Goal: Find specific page/section: Find specific page/section

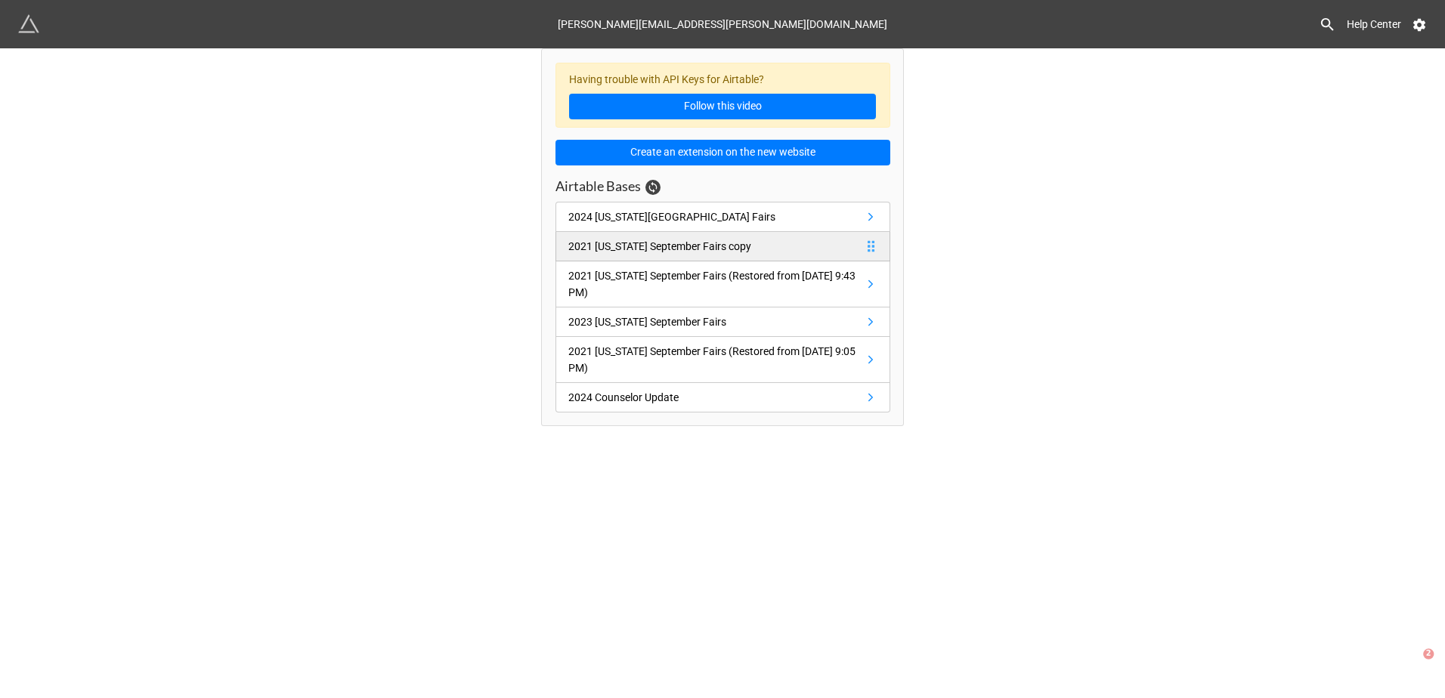
click at [846, 252] on link "2021 [US_STATE] September Fairs copy" at bounding box center [722, 246] width 335 height 29
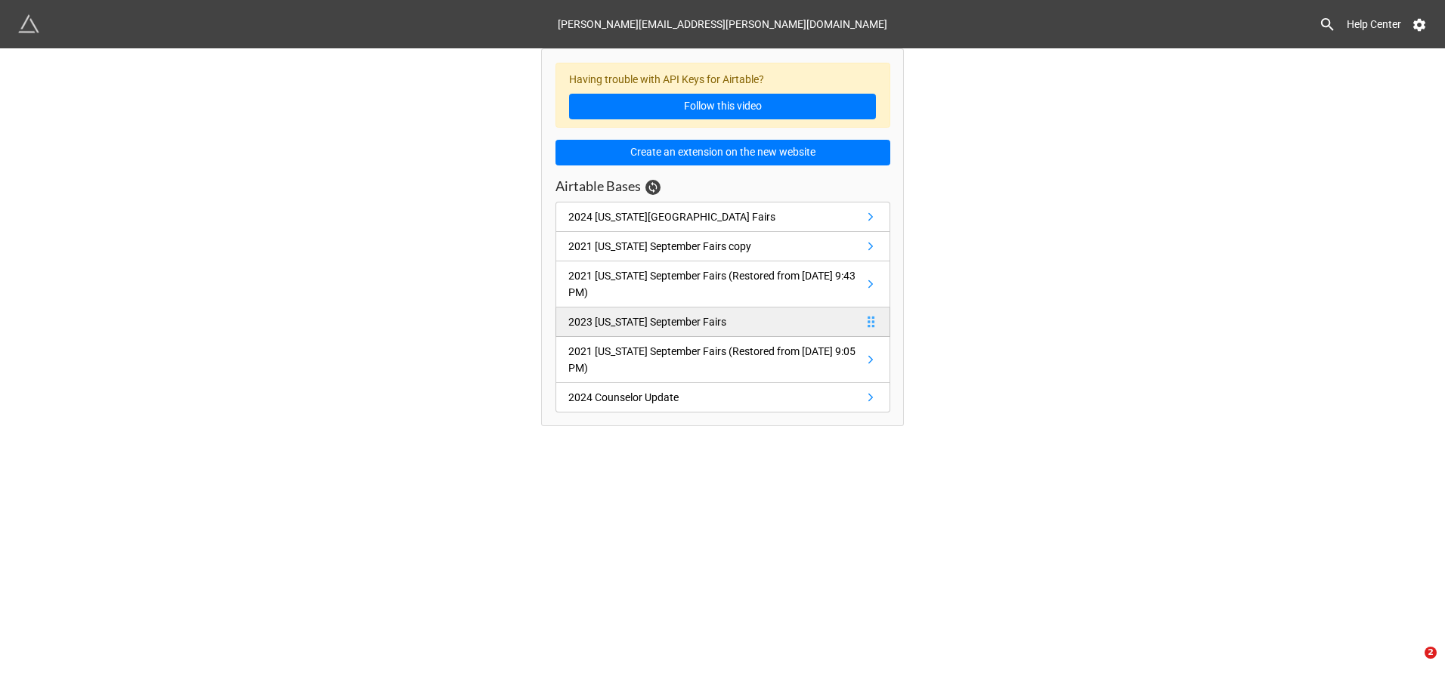
click at [862, 321] on link "2023 Montana September Fairs" at bounding box center [722, 322] width 335 height 29
click at [41, 32] on link at bounding box center [33, 24] width 30 height 21
